Goal: Task Accomplishment & Management: Manage account settings

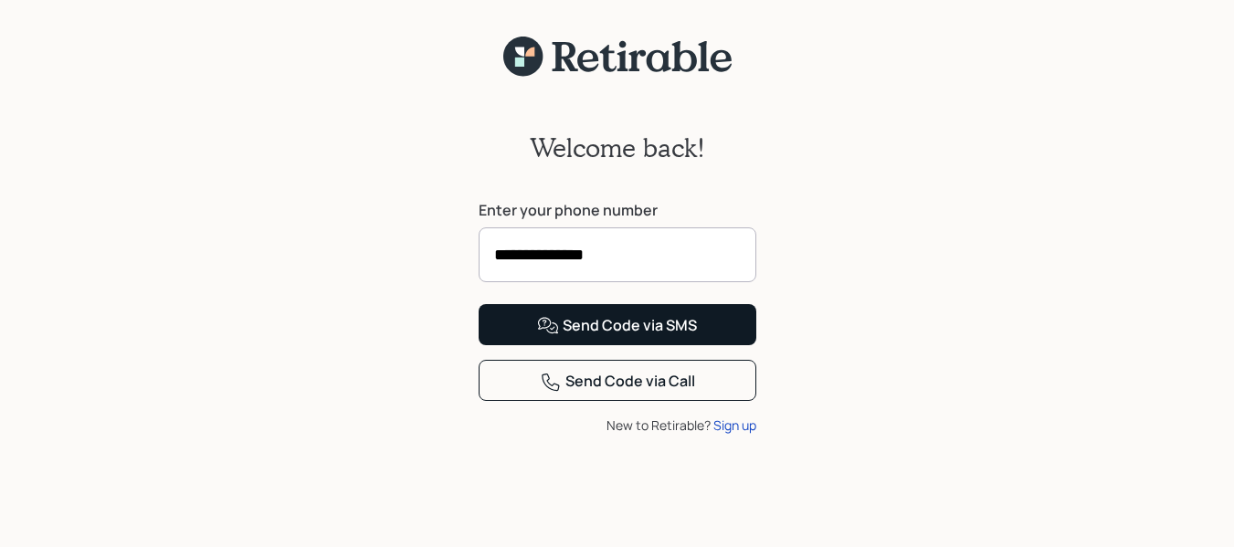
type input "**********"
click at [617, 337] on div "Send Code via SMS" at bounding box center [617, 326] width 160 height 22
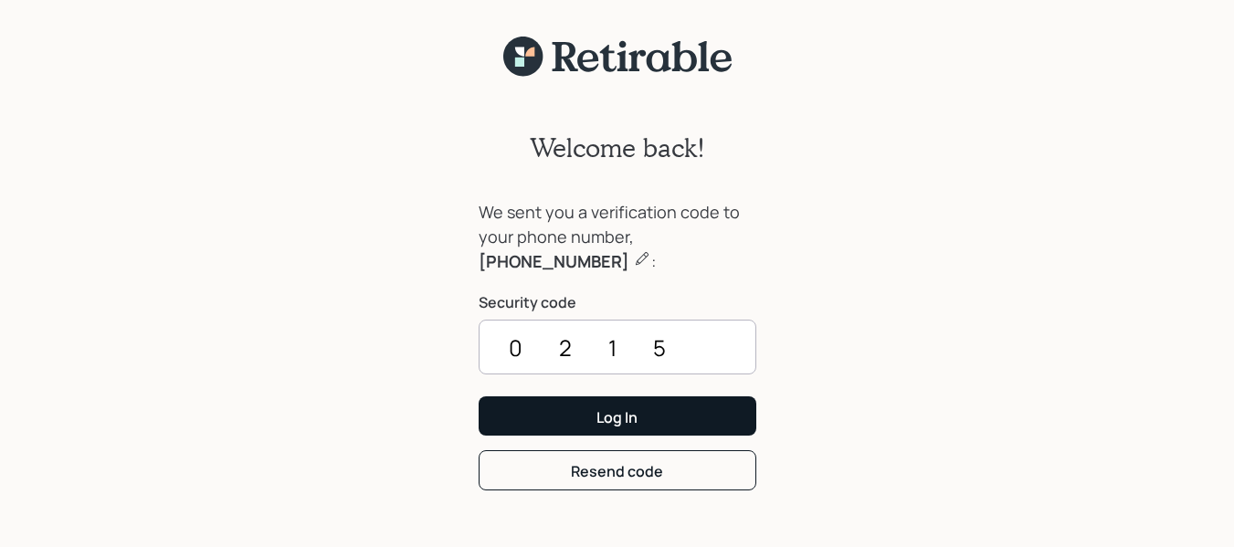
type input "0215"
click at [716, 412] on button "Log In" at bounding box center [618, 416] width 278 height 39
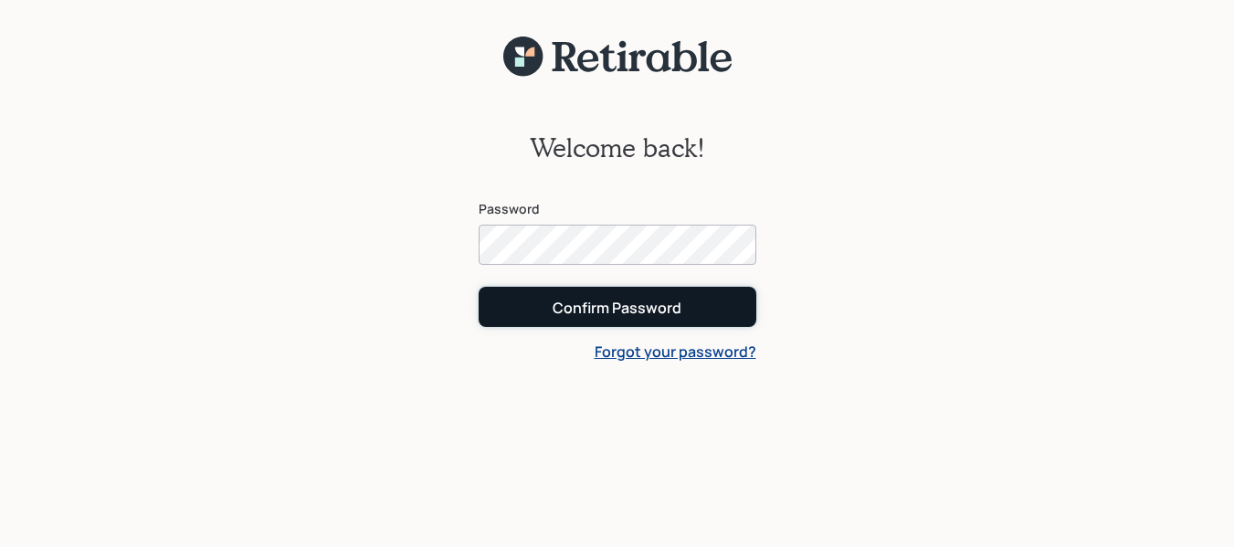
click at [678, 313] on div "Confirm Password" at bounding box center [617, 308] width 129 height 20
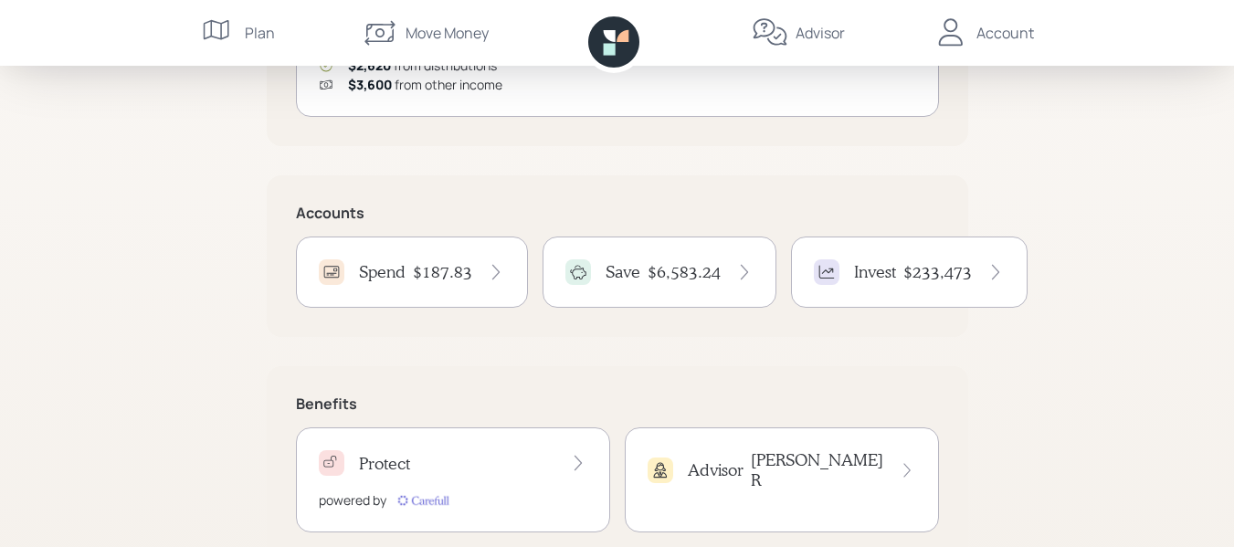
scroll to position [372, 0]
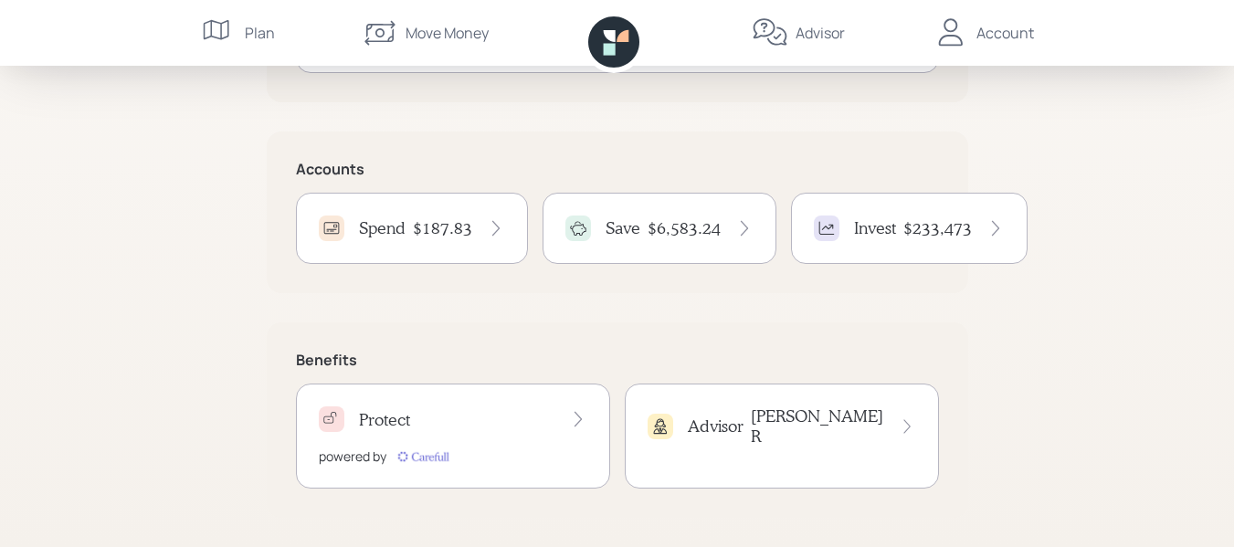
click at [494, 228] on icon at bounding box center [496, 228] width 18 height 18
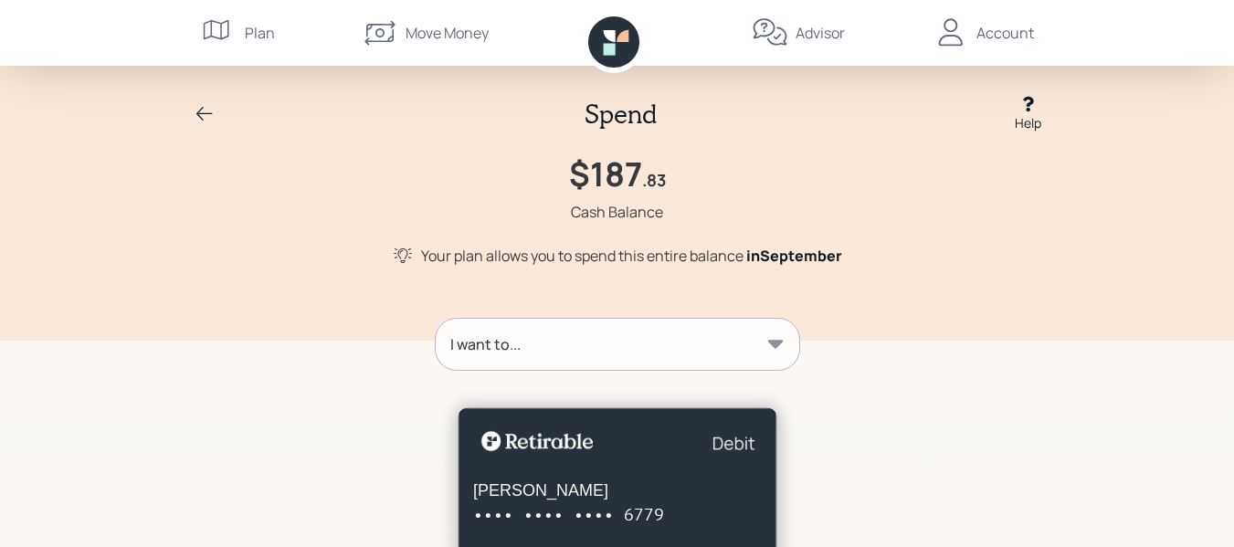
click at [776, 347] on icon at bounding box center [775, 344] width 16 height 8
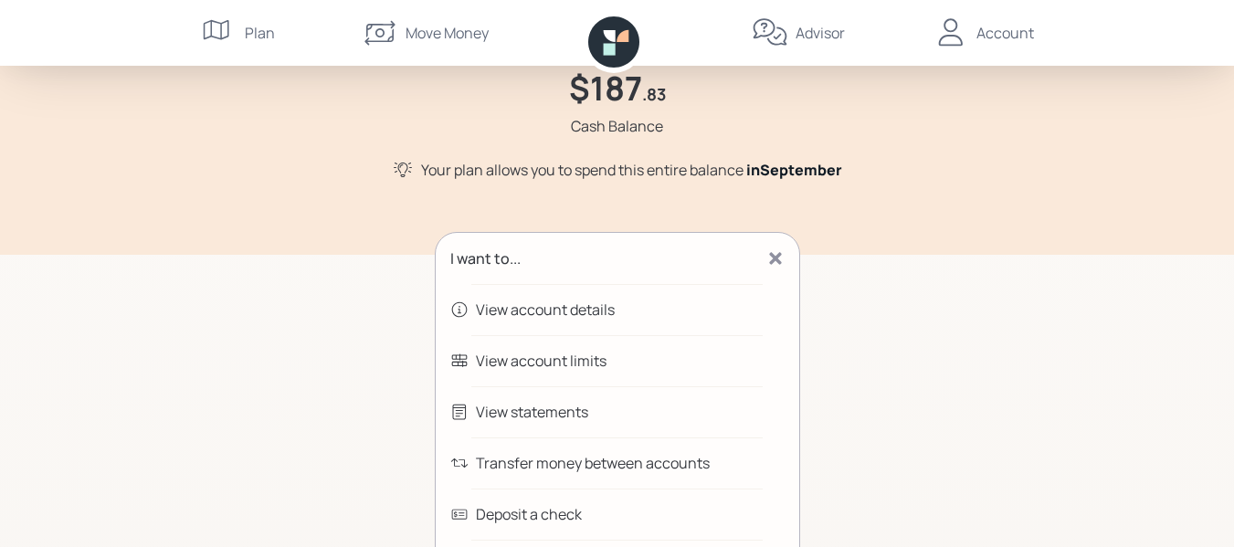
scroll to position [274, 0]
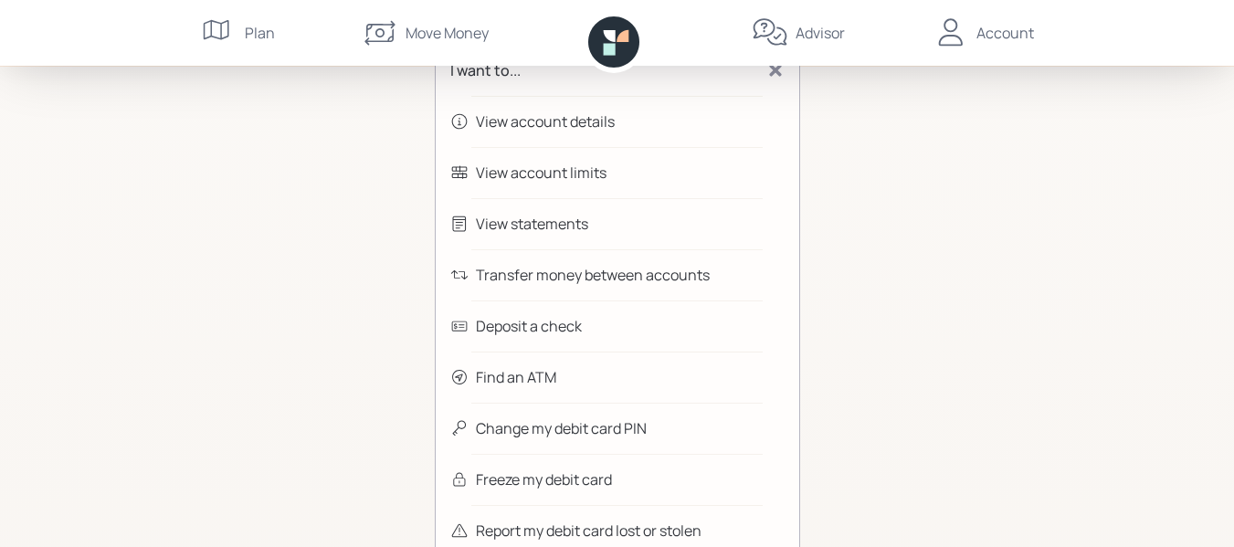
click at [719, 270] on div "Transfer money between accounts" at bounding box center [618, 274] width 364 height 51
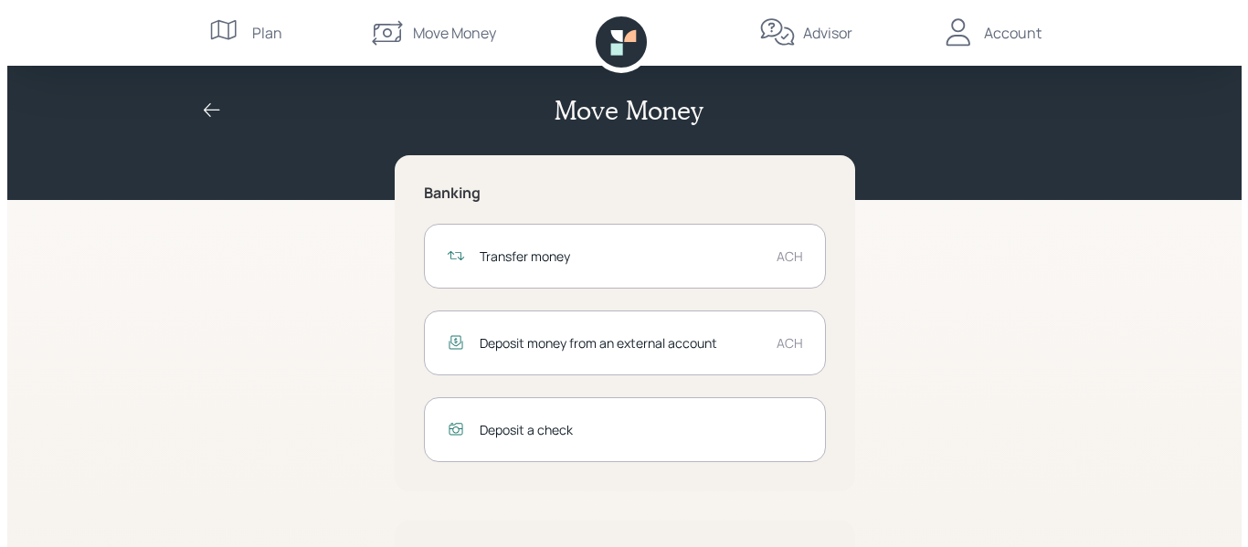
scroll to position [165, 0]
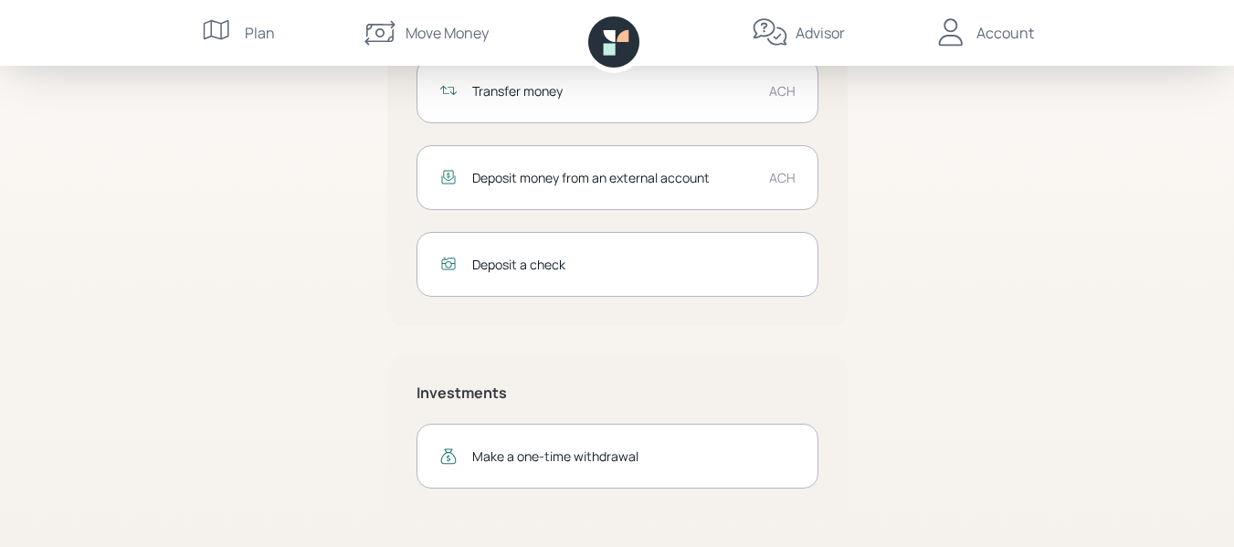
click at [675, 110] on div "Transfer money ACH" at bounding box center [618, 90] width 402 height 65
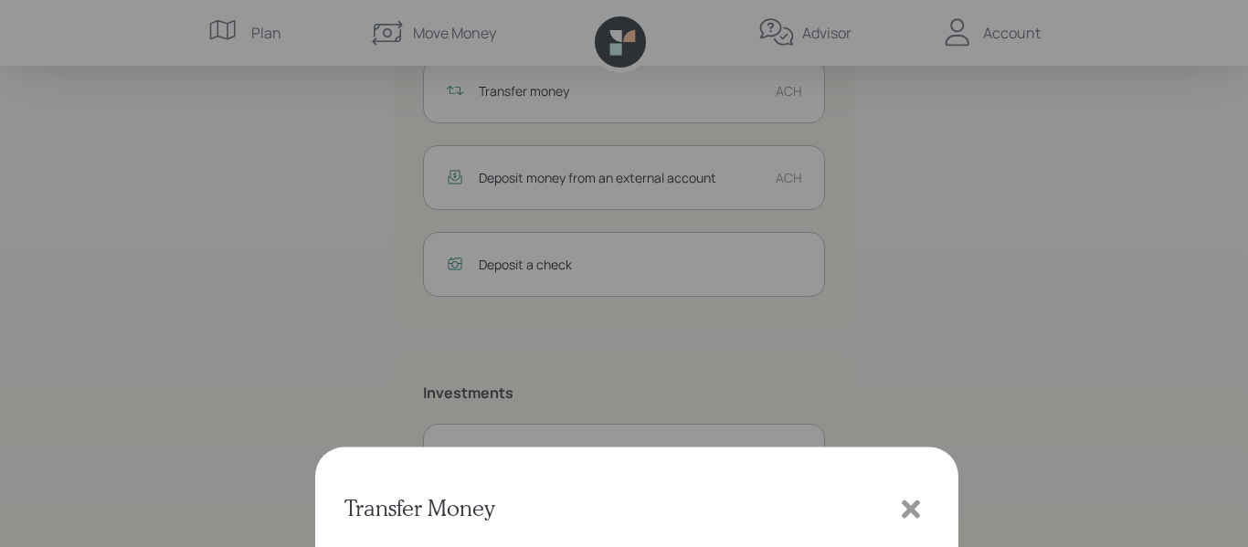
type input "559071"
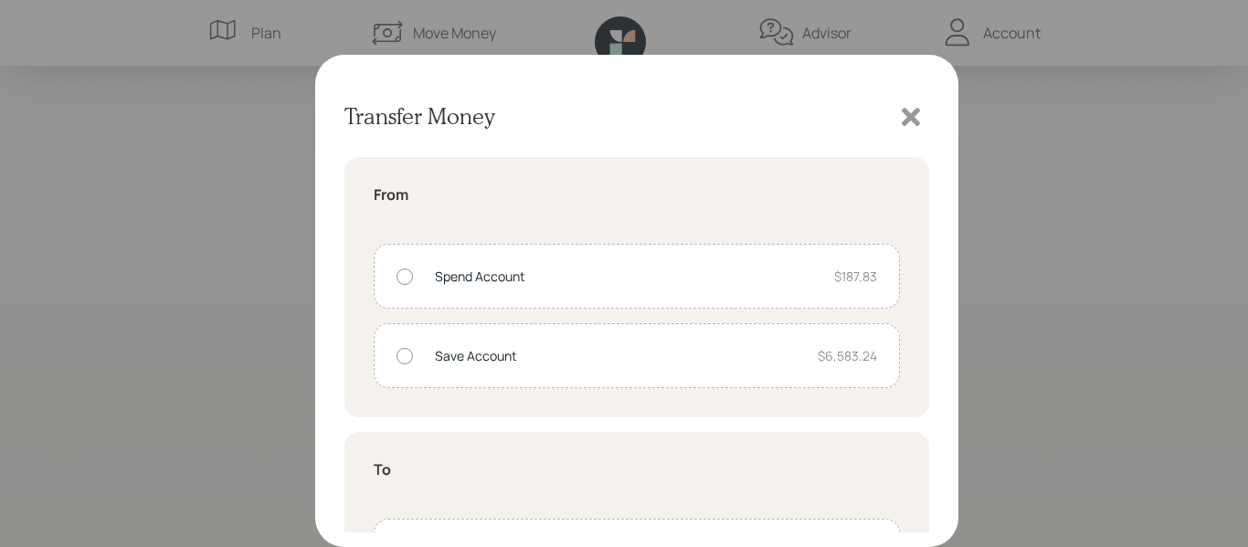
click at [720, 277] on div "Spend Account" at bounding box center [627, 276] width 385 height 19
click at [412, 359] on div at bounding box center [405, 356] width 16 height 16
radio input "false"
radio input "true"
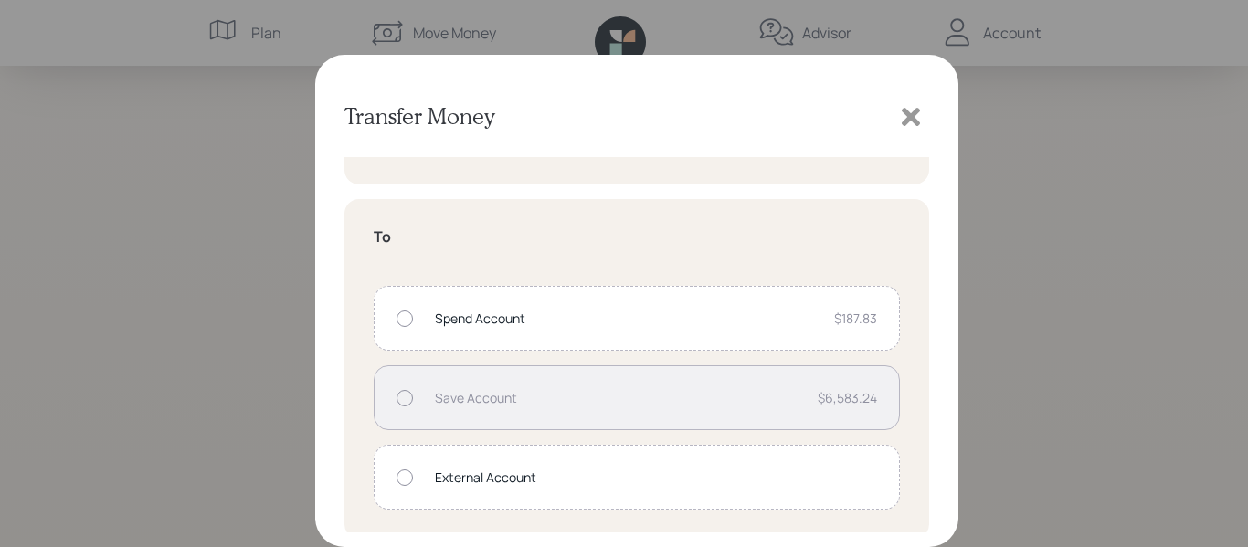
scroll to position [239, 0]
click at [606, 310] on div "Spend Account" at bounding box center [627, 311] width 385 height 19
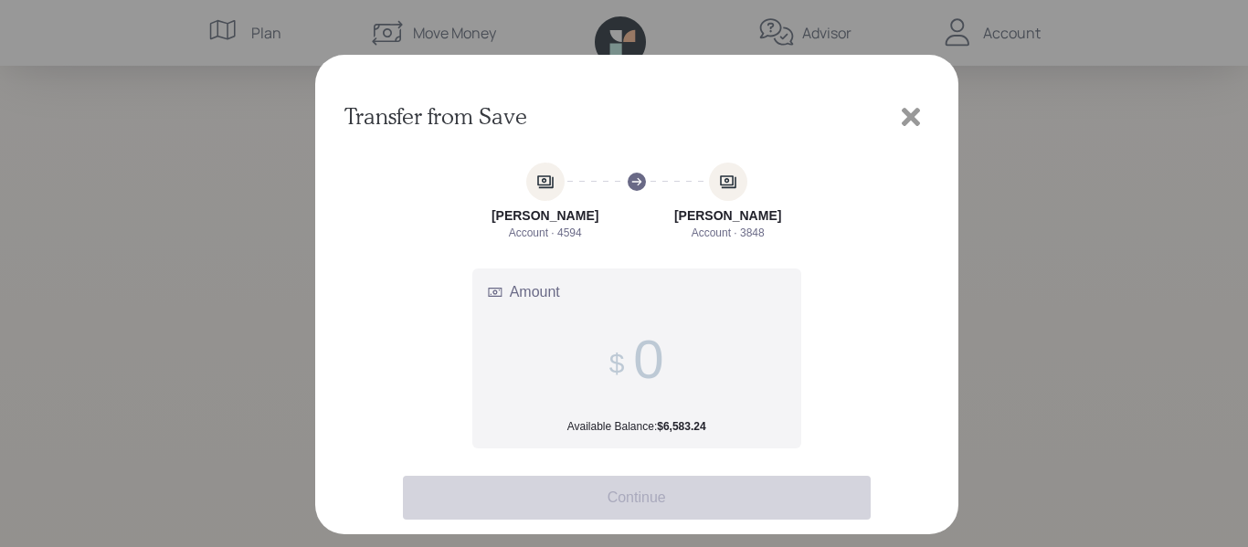
scroll to position [0, 0]
click at [657, 344] on input "Amount Available Balance: $6,583.24" at bounding box center [648, 359] width 30 height 63
click at [630, 352] on span at bounding box center [636, 359] width 55 height 63
click at [633, 352] on input "Amount Available Balance: $6,583.24" at bounding box center [648, 359] width 30 height 63
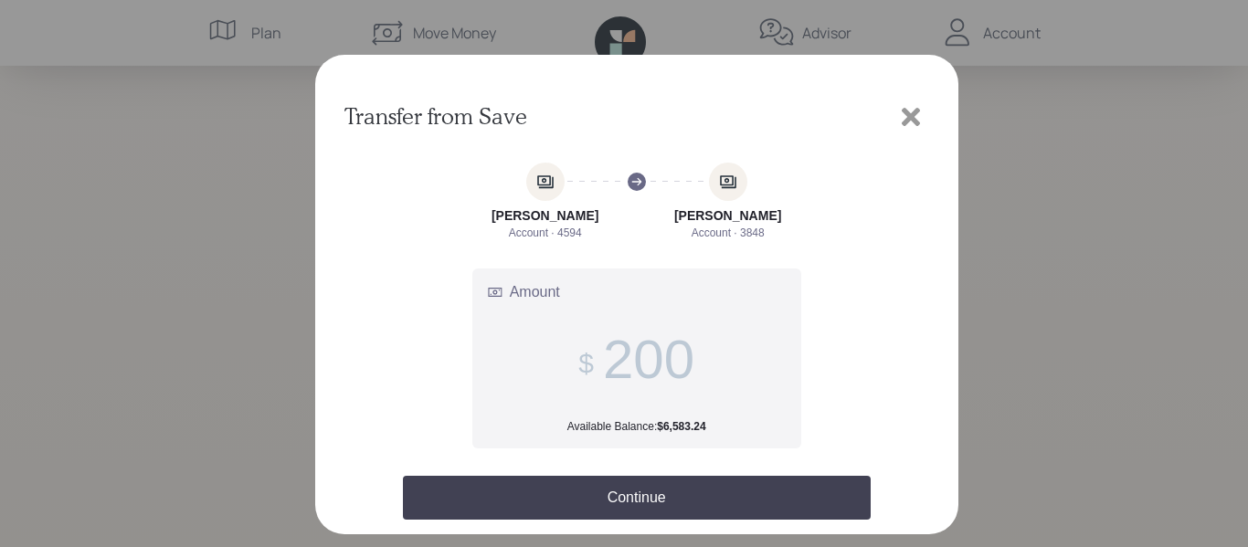
type input "200"
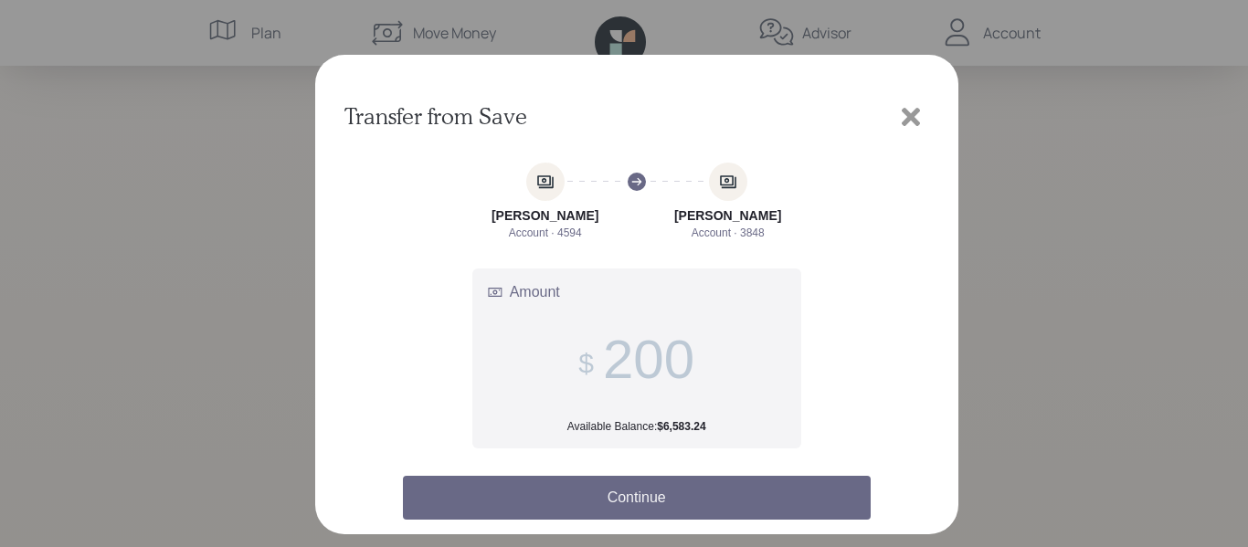
drag, startPoint x: 951, startPoint y: 182, endPoint x: 725, endPoint y: 497, distance: 387.7
click at [725, 497] on button "Continue" at bounding box center [637, 498] width 468 height 44
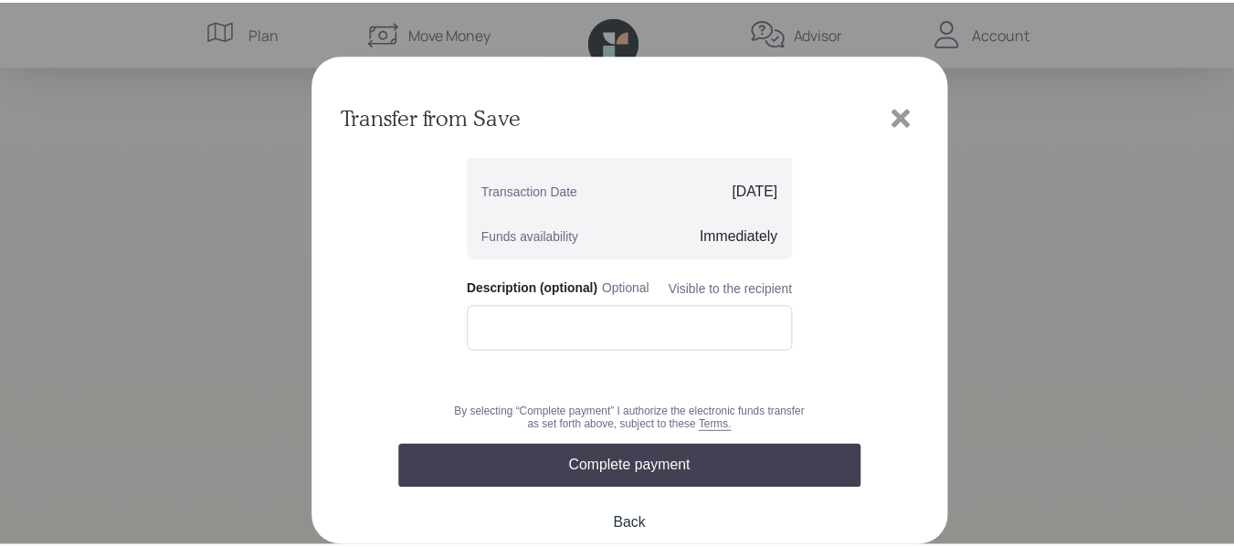
scroll to position [208, 0]
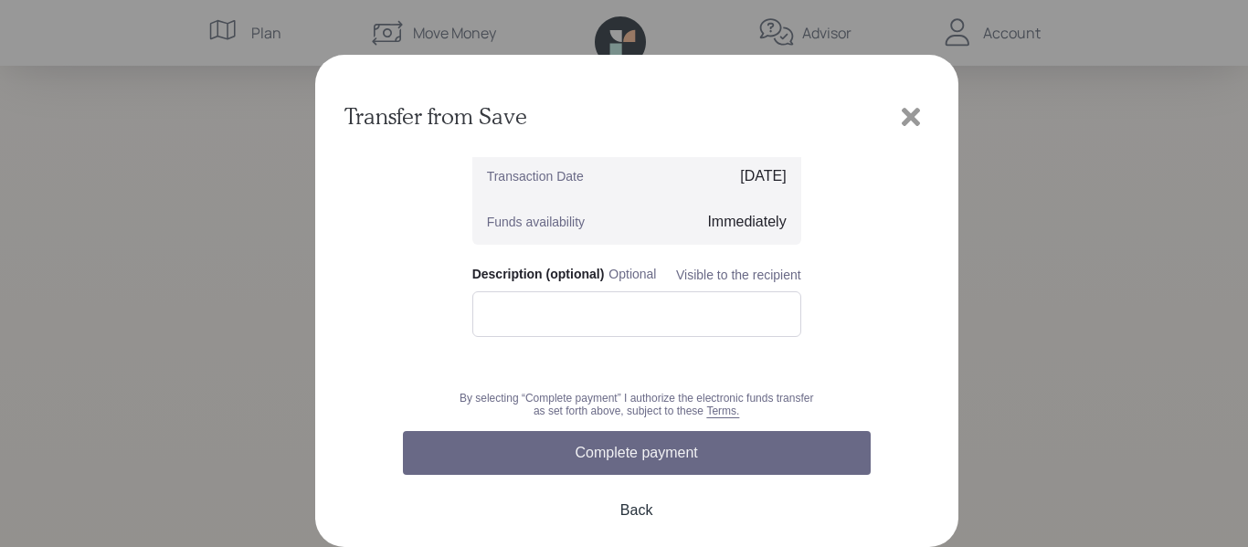
click at [678, 453] on button "Complete payment" at bounding box center [637, 453] width 468 height 44
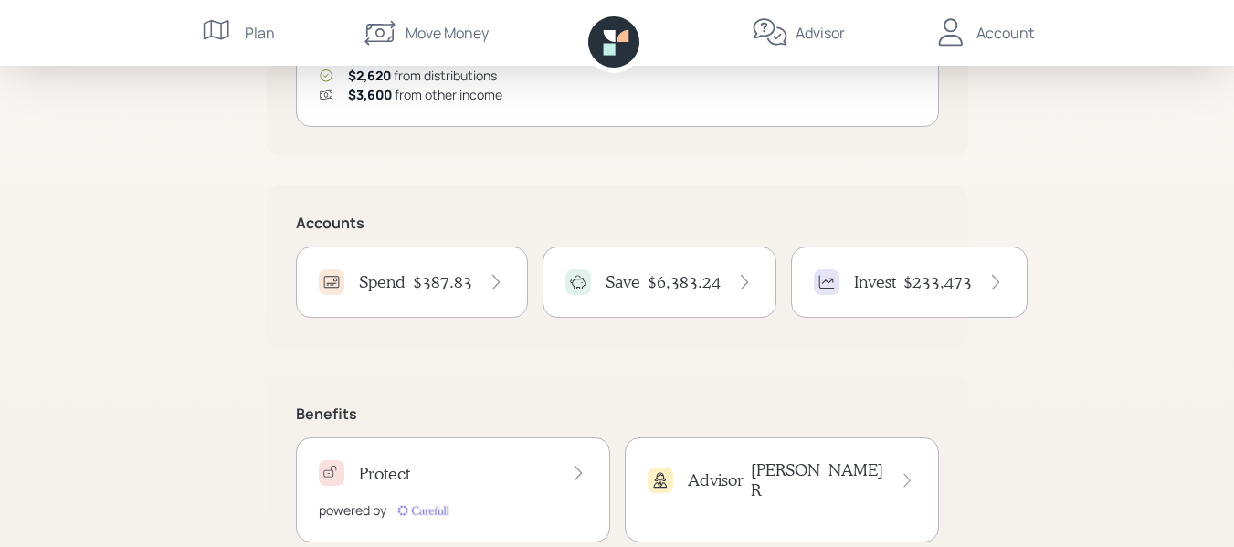
scroll to position [372, 0]
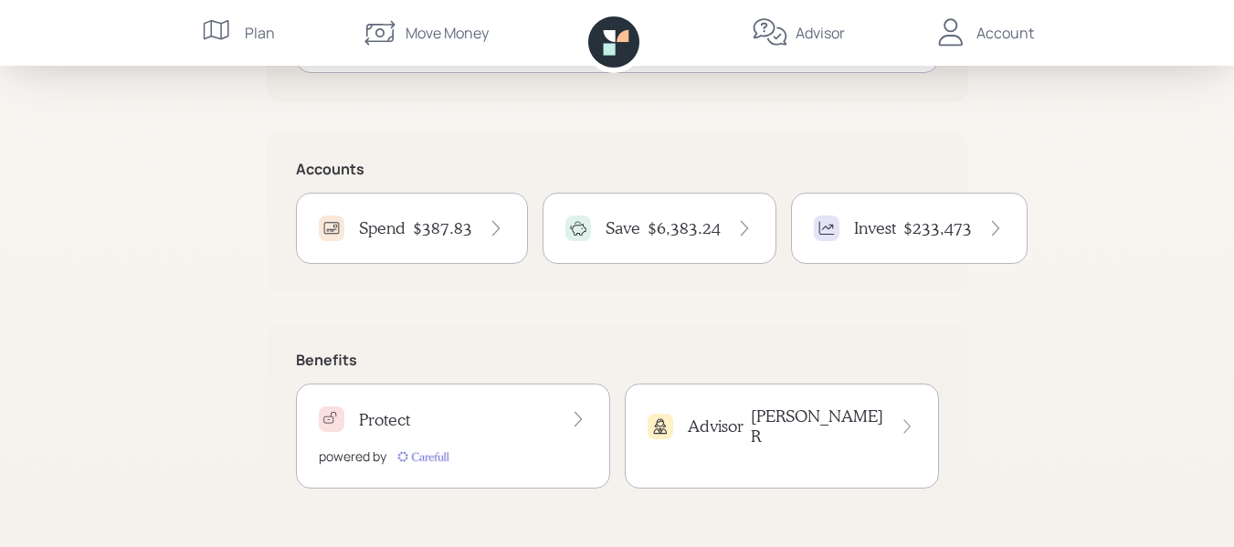
click at [1003, 27] on div "Account" at bounding box center [1006, 33] width 58 height 22
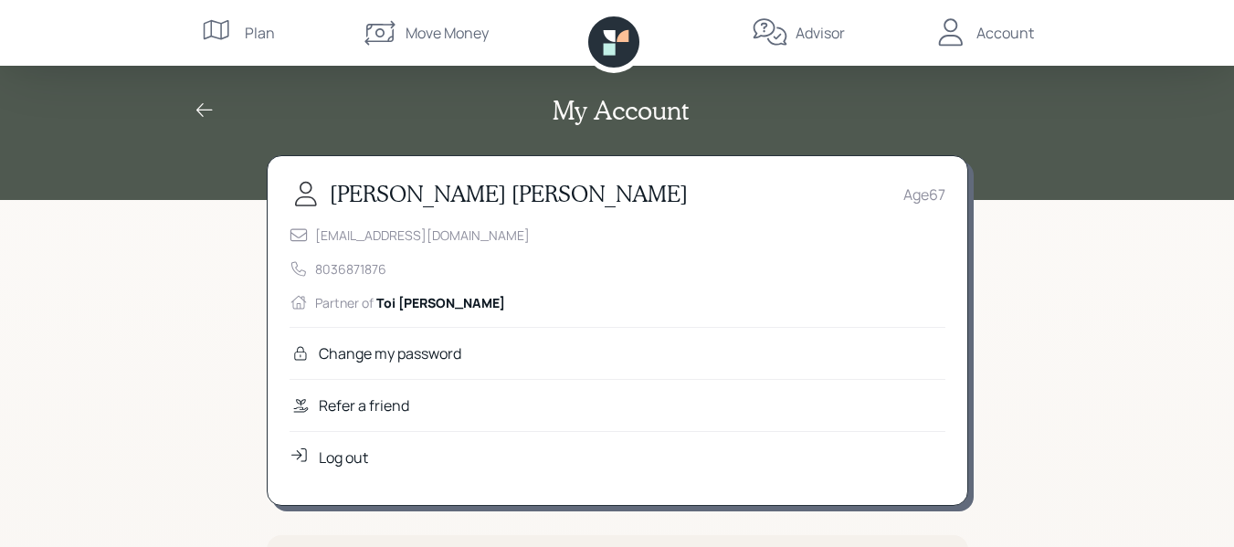
click at [340, 459] on div "Log out" at bounding box center [343, 458] width 49 height 22
